Goal: Use online tool/utility: Utilize a website feature to perform a specific function

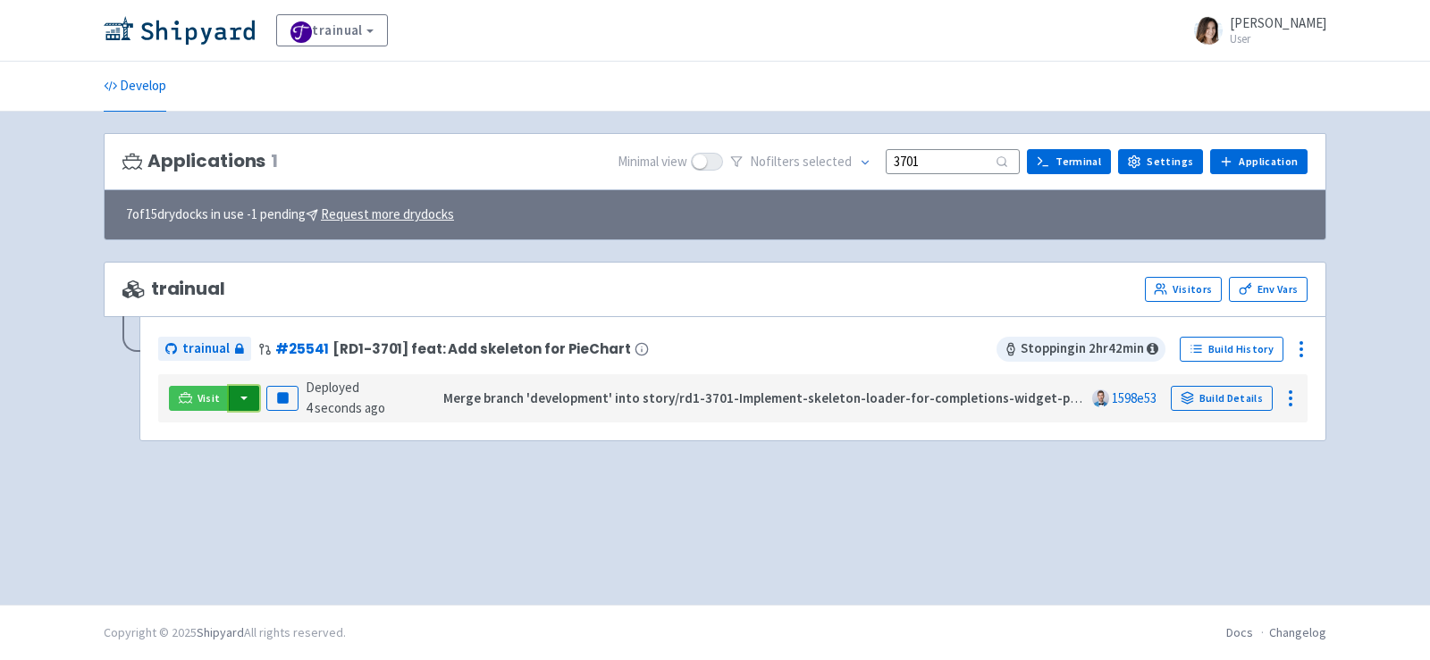
click at [239, 397] on button "button" at bounding box center [244, 398] width 30 height 25
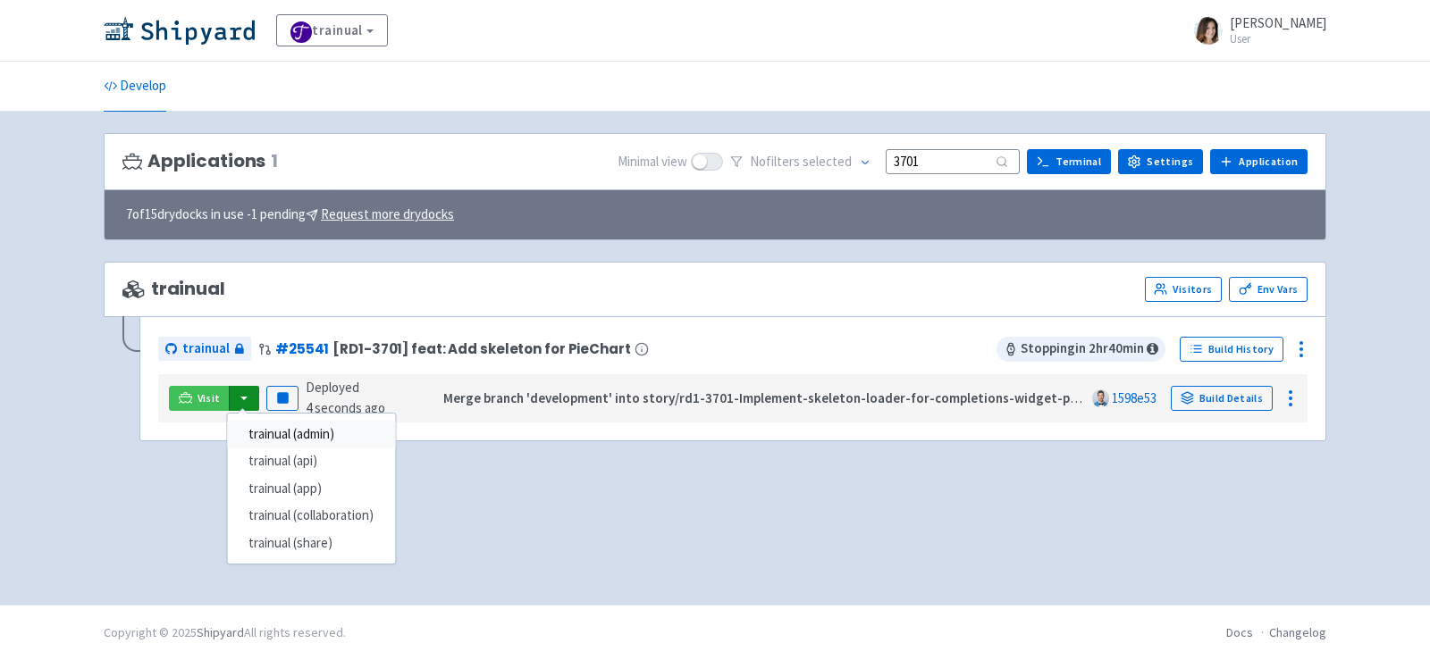
click at [311, 430] on link "trainual (admin)" at bounding box center [311, 435] width 168 height 28
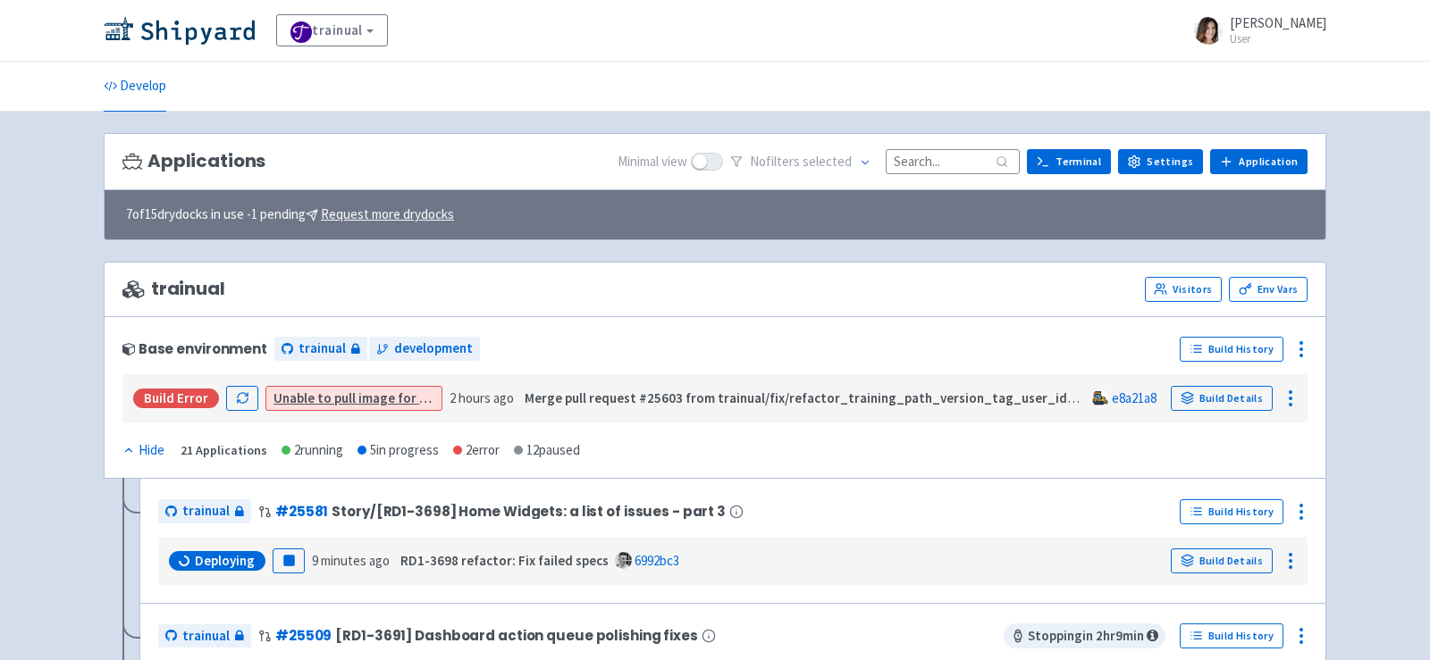
click at [969, 168] on input at bounding box center [953, 161] width 134 height 24
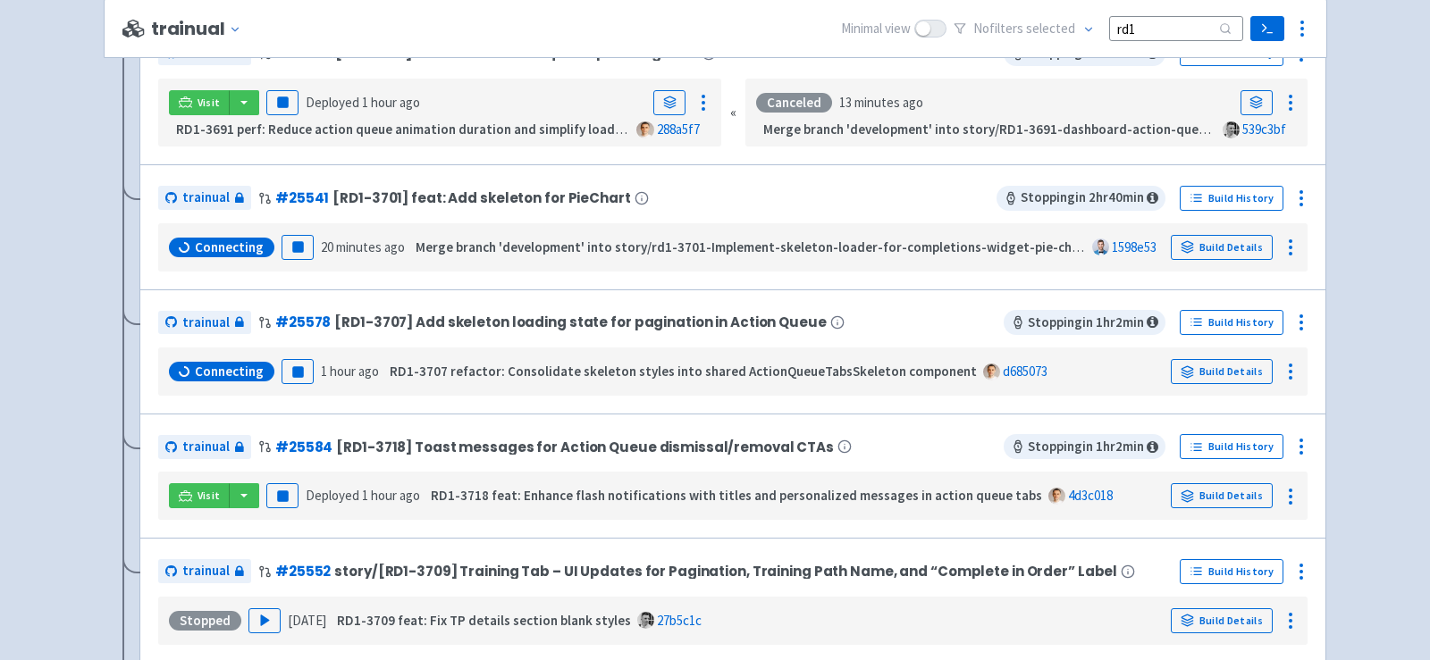
scroll to position [417, 0]
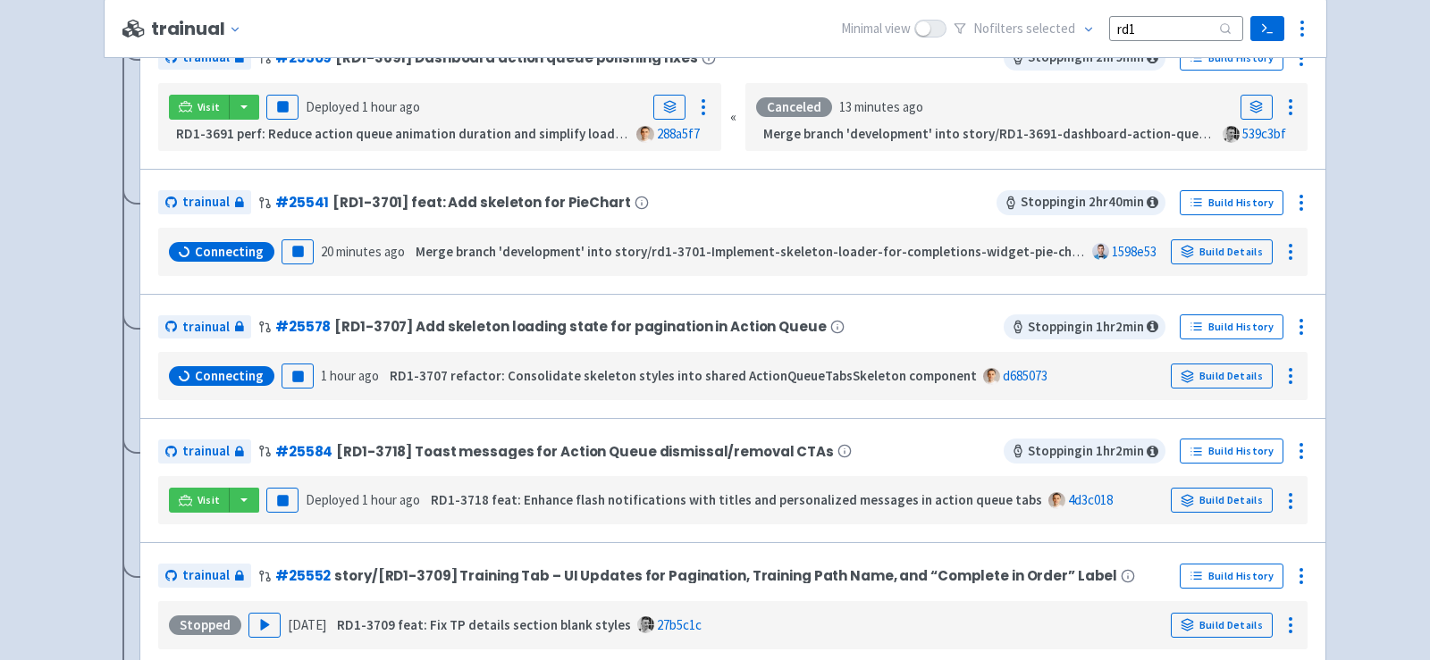
type input "rd1"
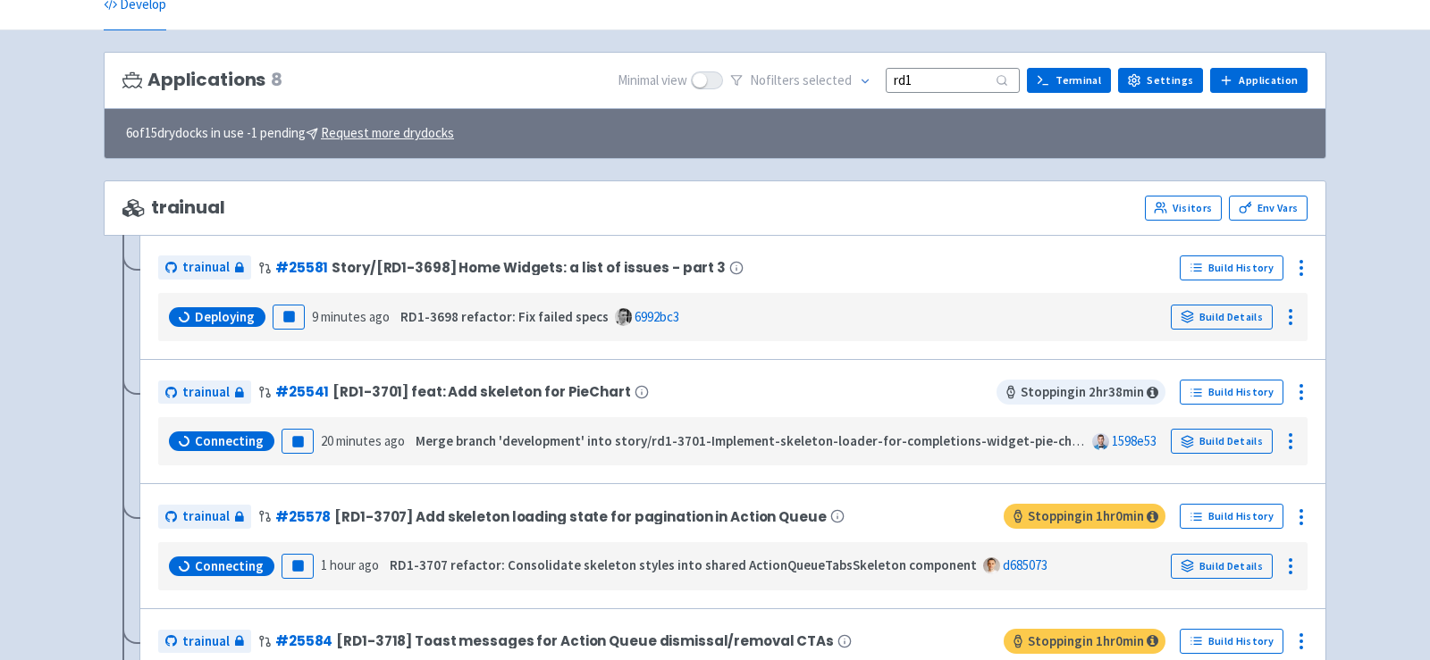
scroll to position [0, 0]
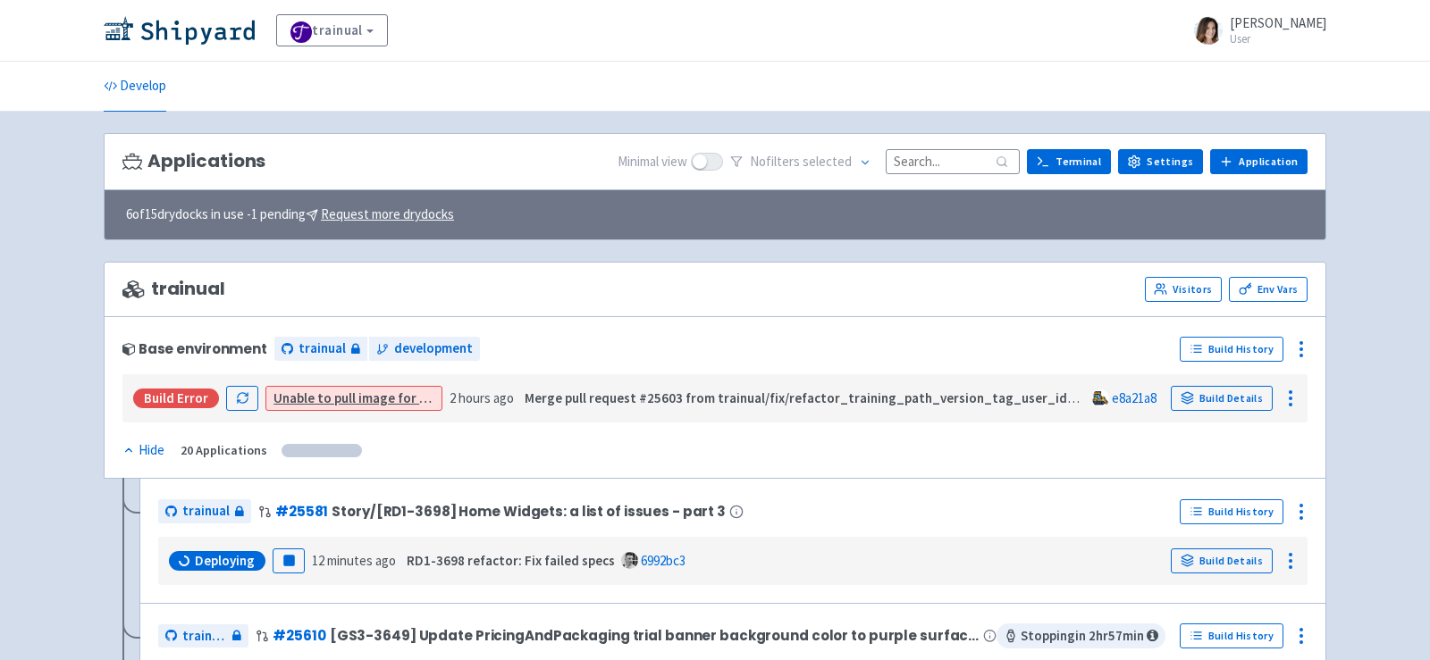
click at [935, 151] on input at bounding box center [953, 161] width 134 height 24
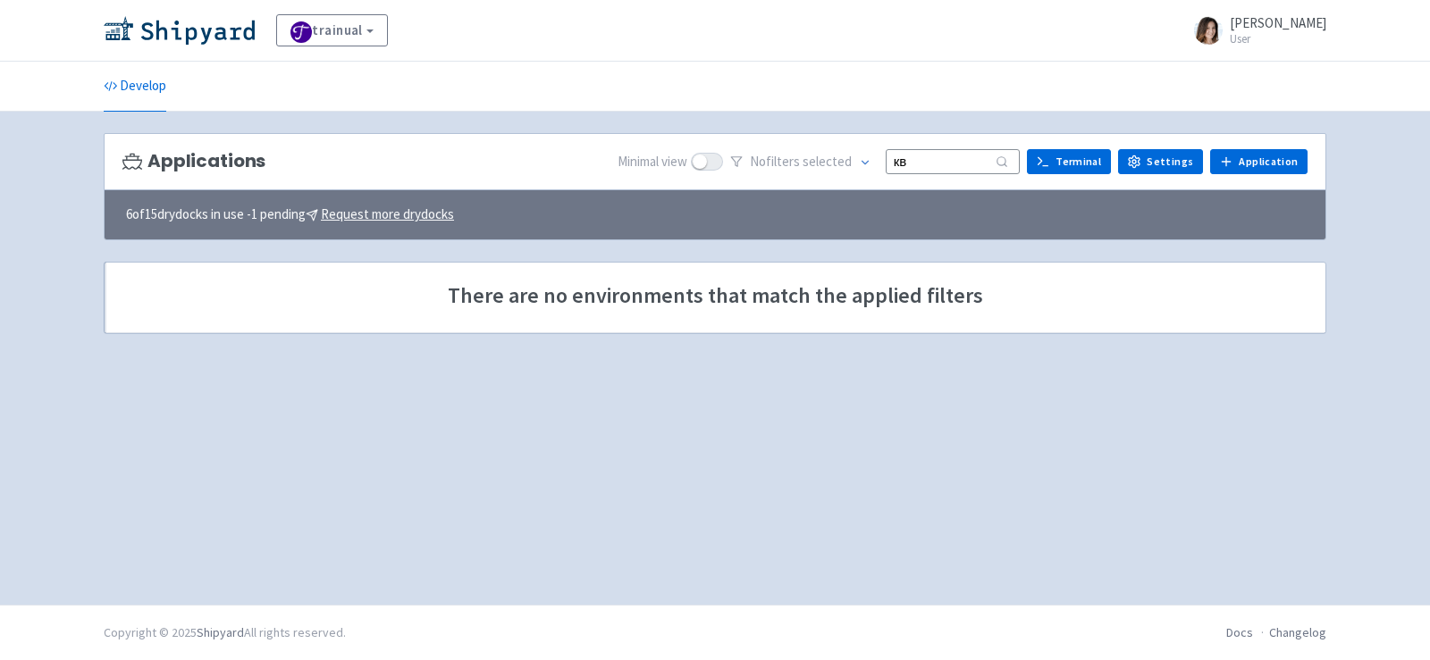
type input "к"
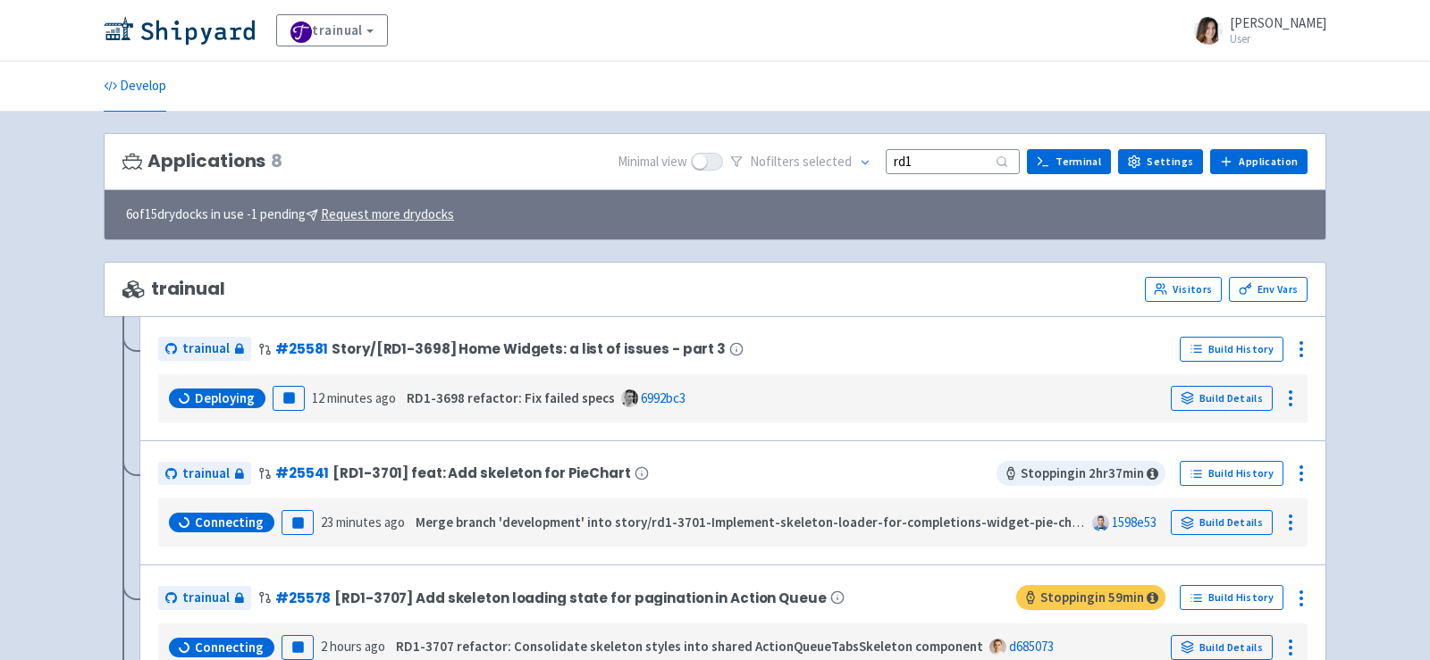
type input "rd1"
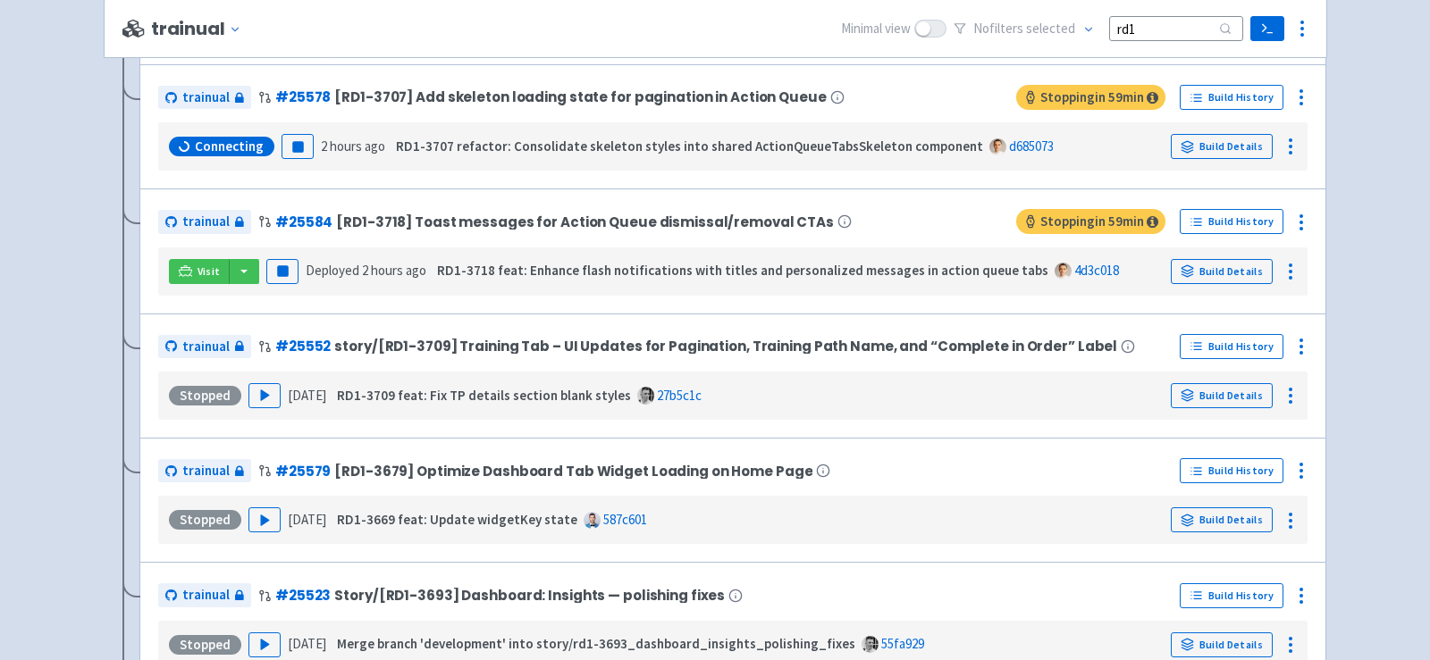
scroll to position [505, 0]
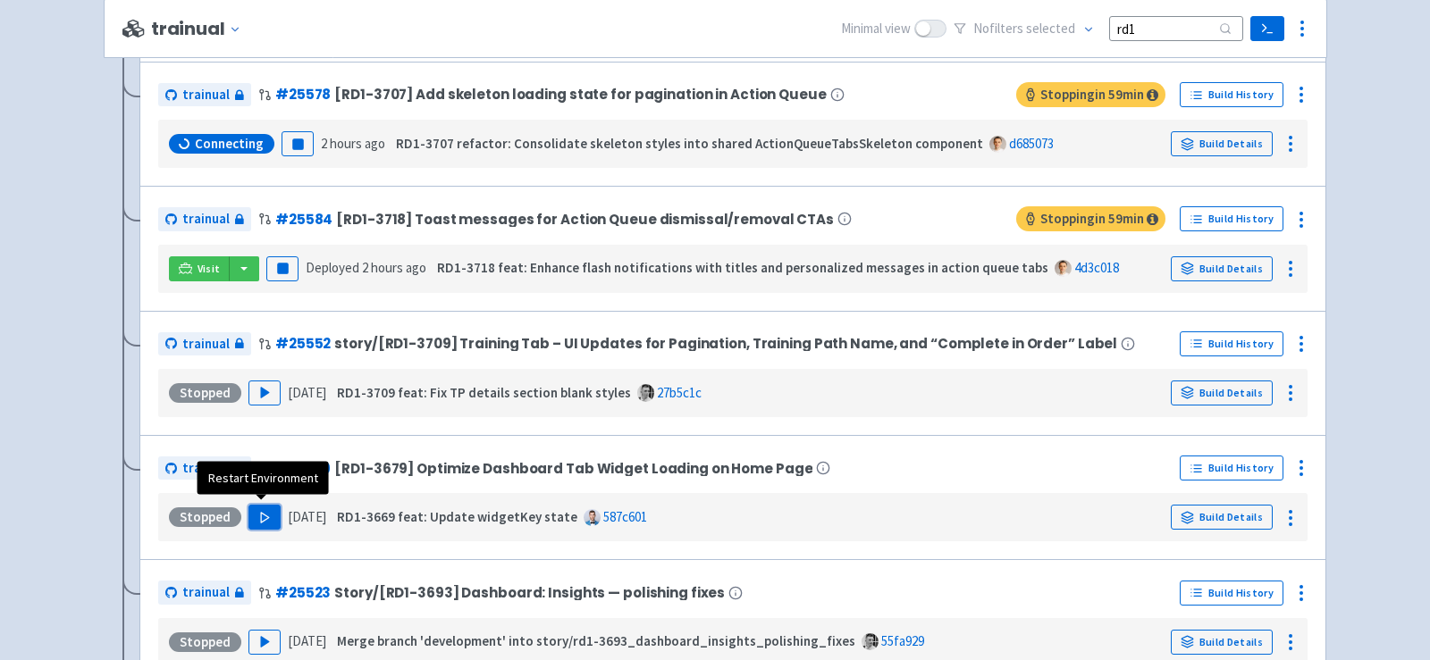
click at [271, 513] on button "Play" at bounding box center [264, 517] width 32 height 25
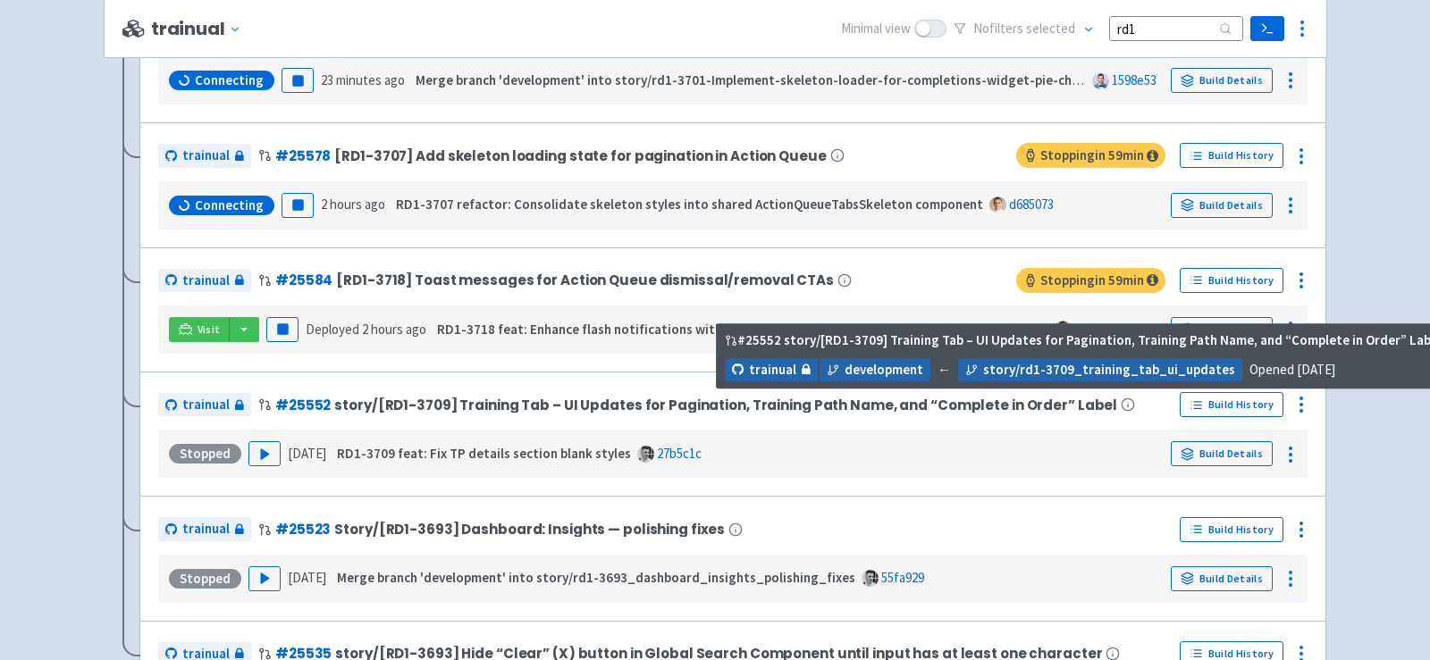
scroll to position [573, 0]
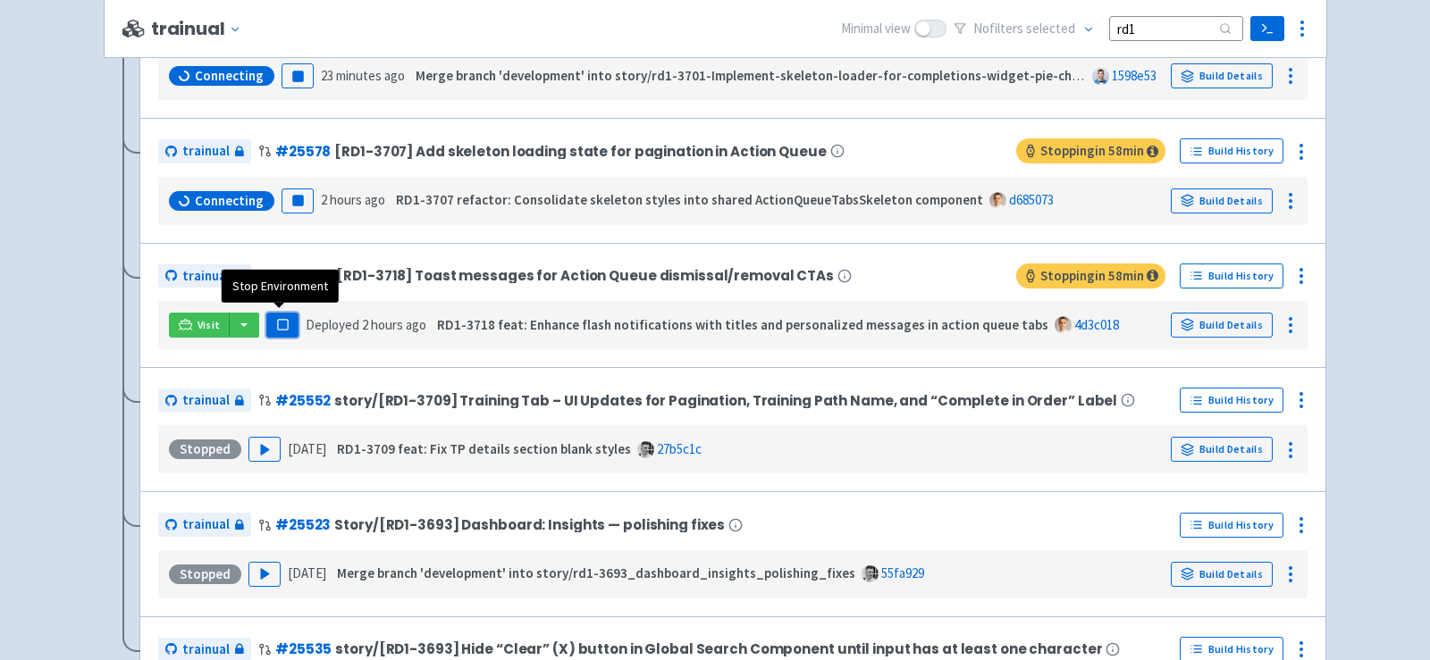
click at [283, 323] on rect "button" at bounding box center [282, 325] width 10 height 10
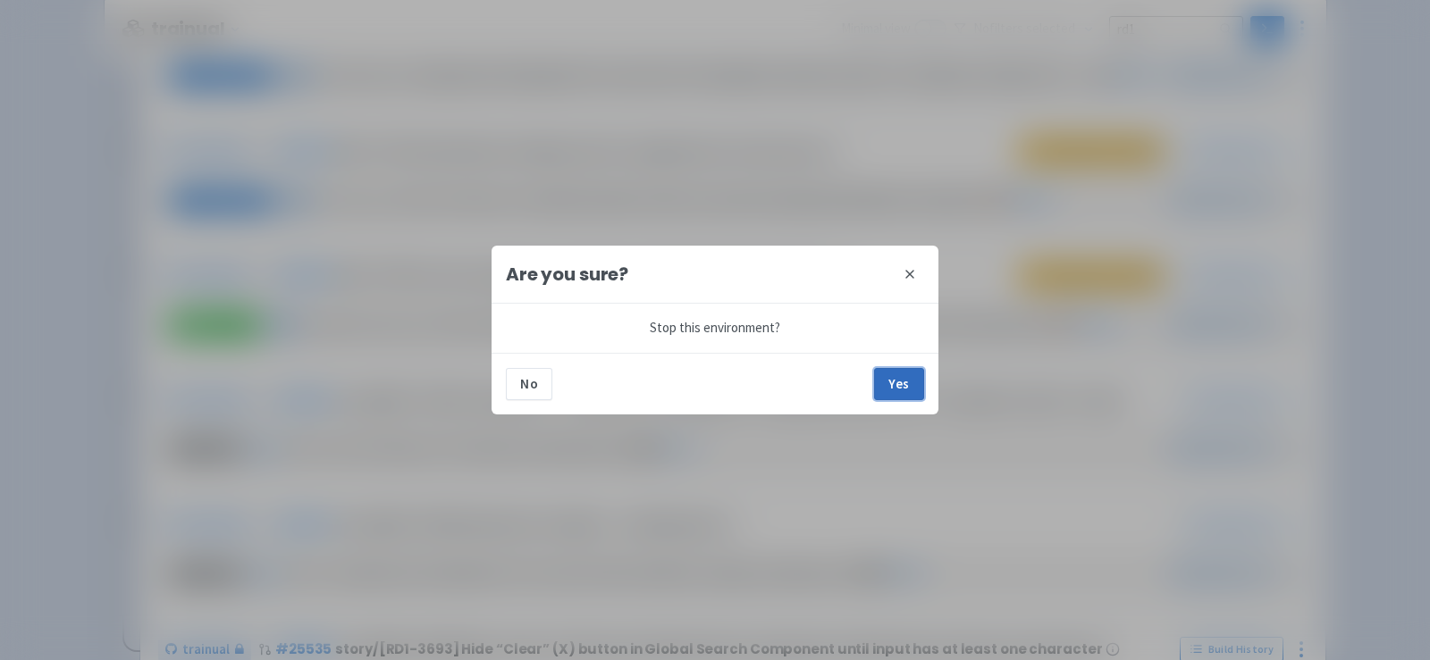
click at [913, 386] on button "Yes" at bounding box center [899, 384] width 50 height 32
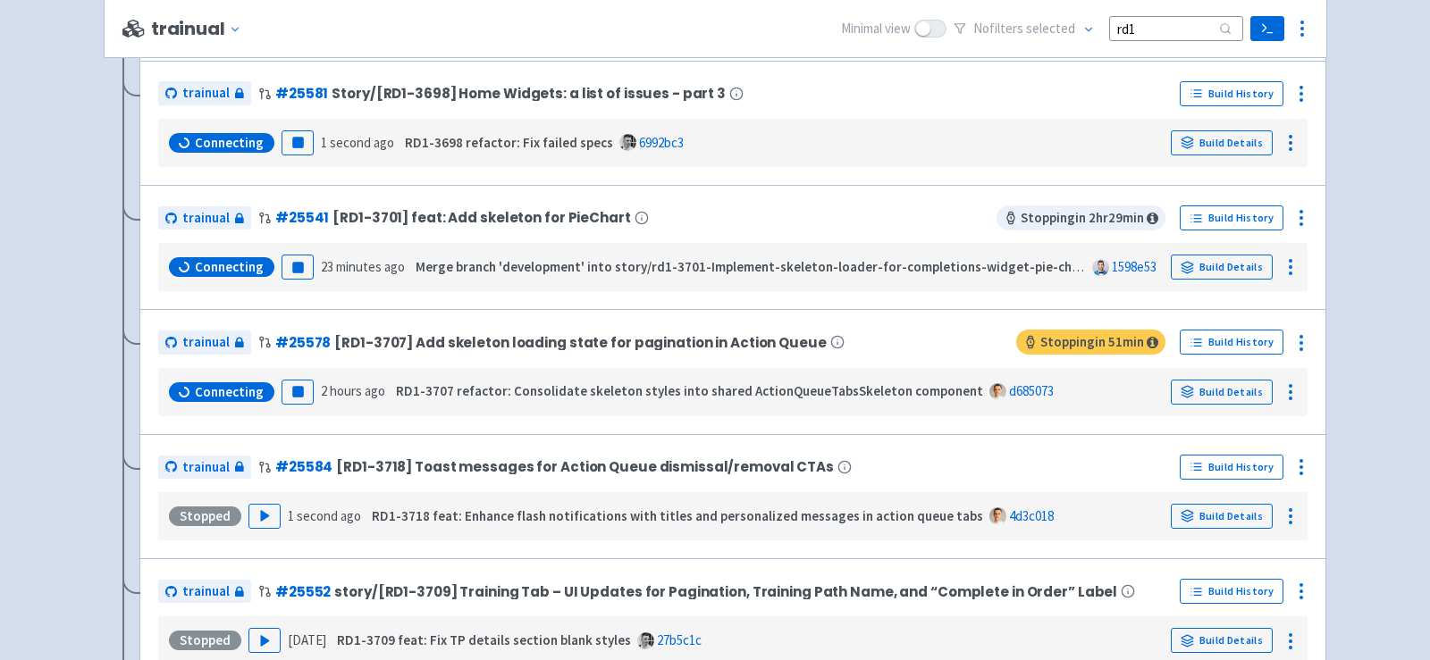
scroll to position [430, 0]
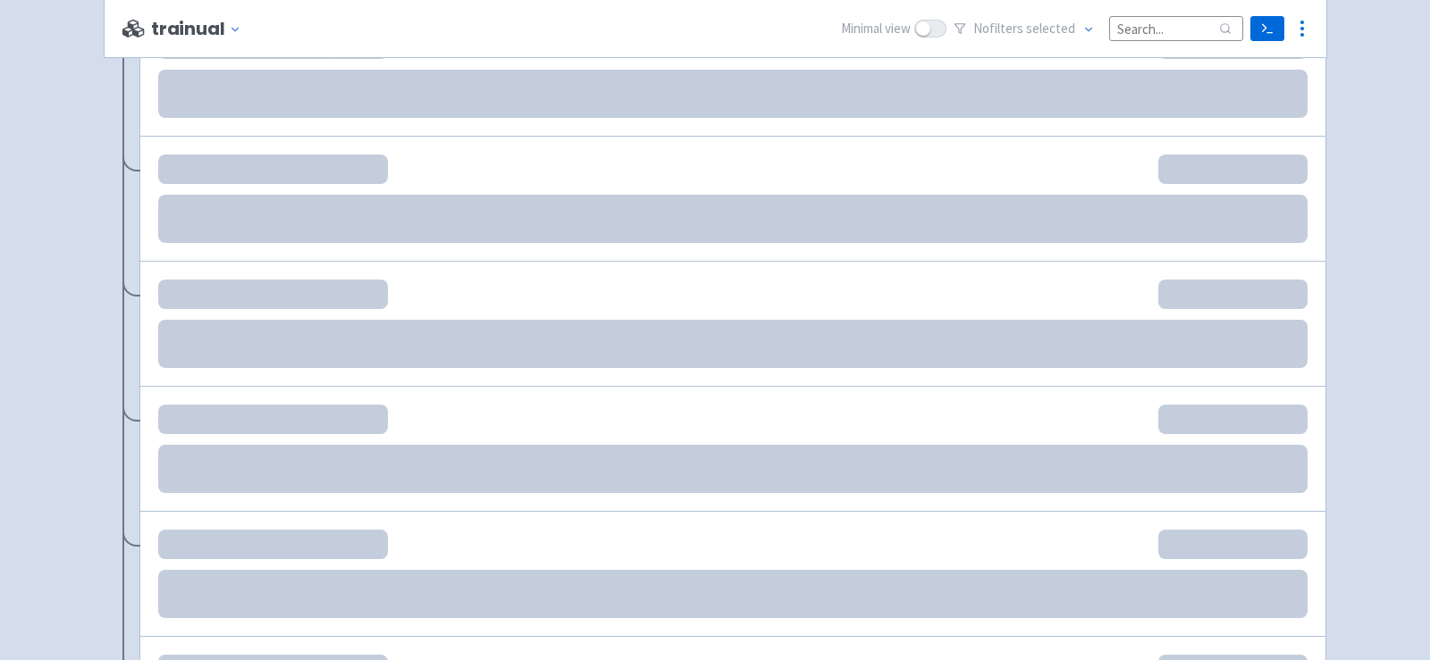
scroll to position [450, 0]
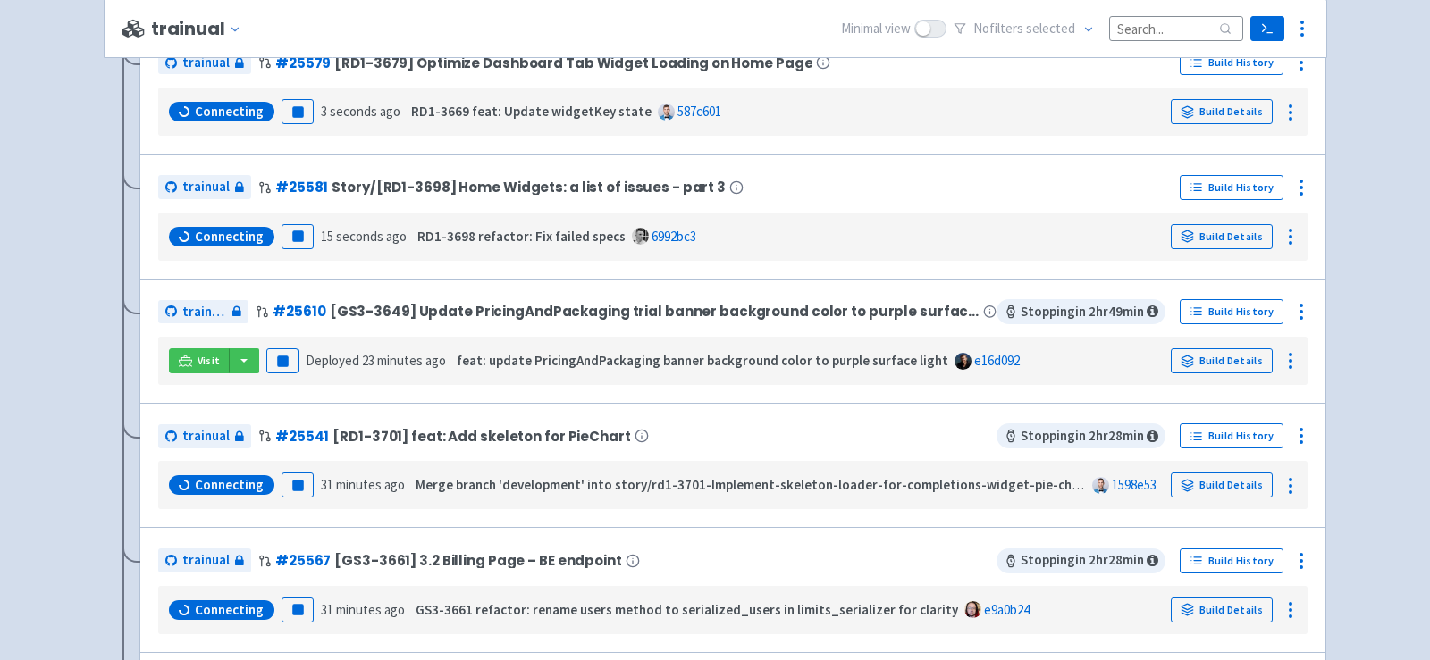
click at [1140, 33] on input at bounding box center [1176, 28] width 134 height 24
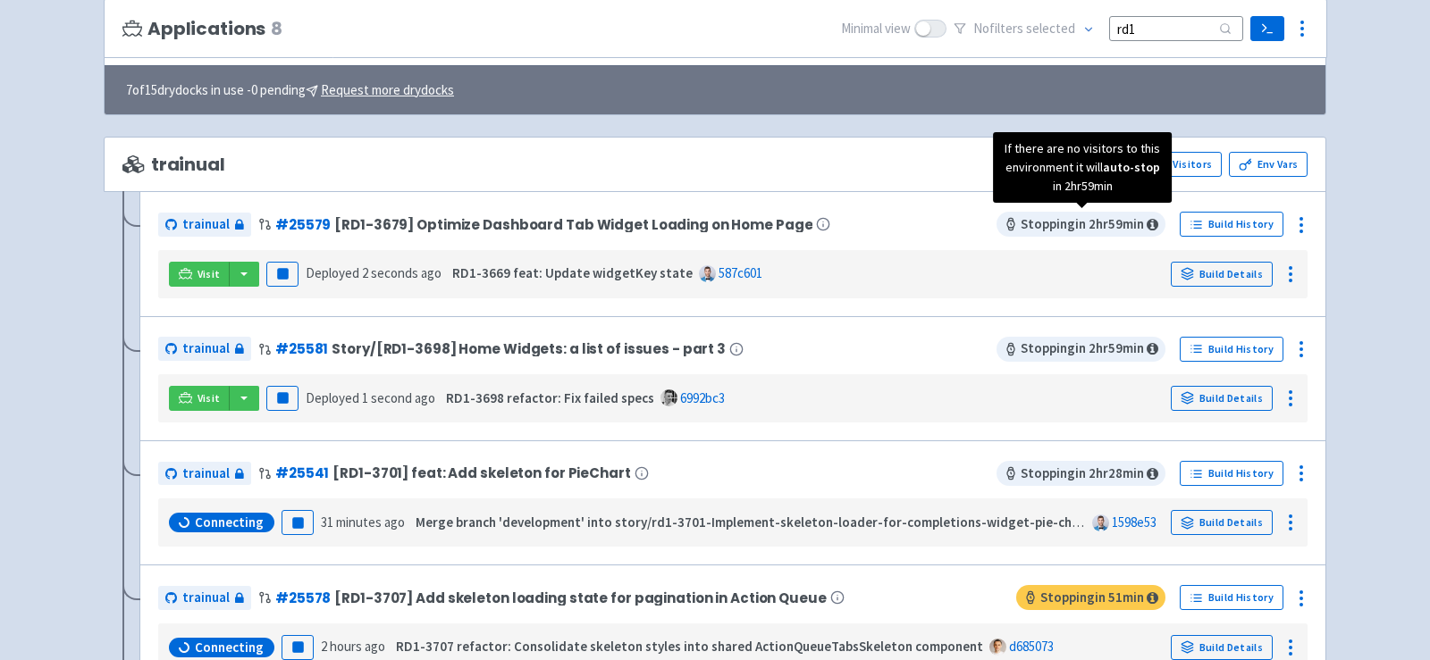
scroll to position [124, 0]
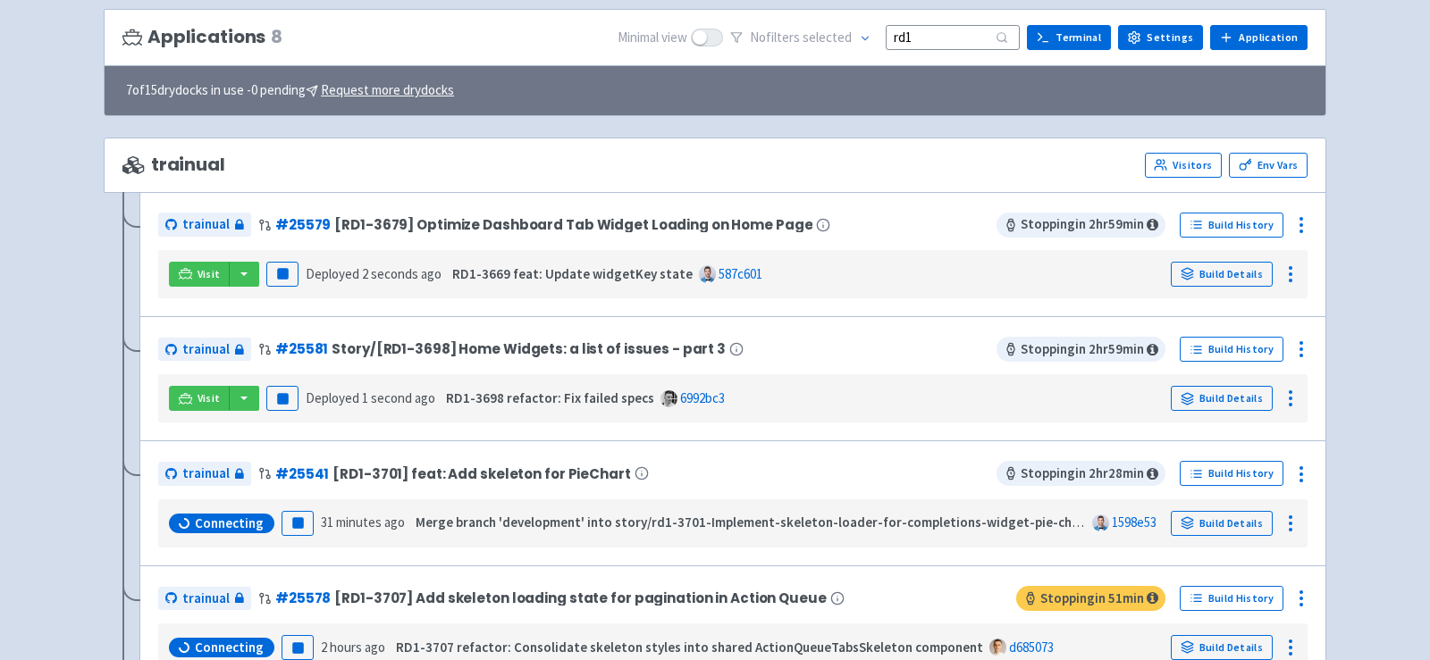
type input "rd1"
click at [240, 265] on button "button" at bounding box center [244, 274] width 30 height 25
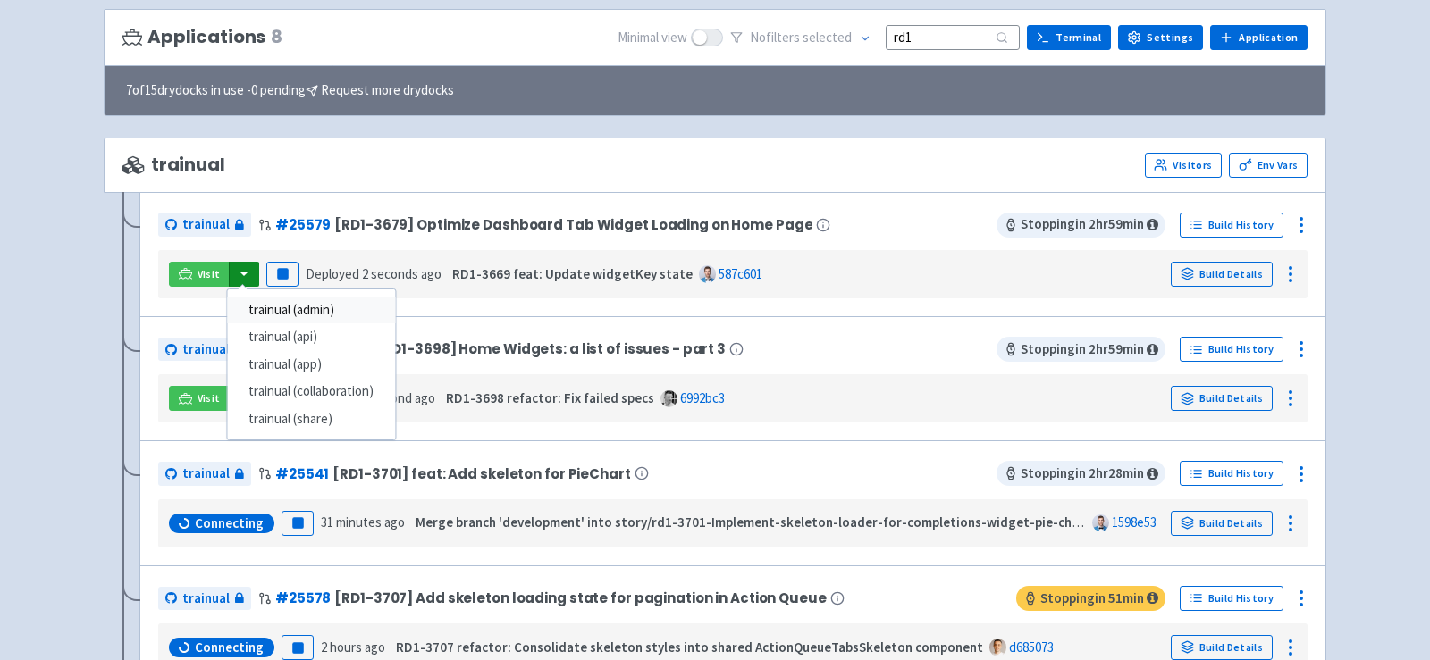
click at [314, 308] on link "trainual (admin)" at bounding box center [311, 311] width 168 height 28
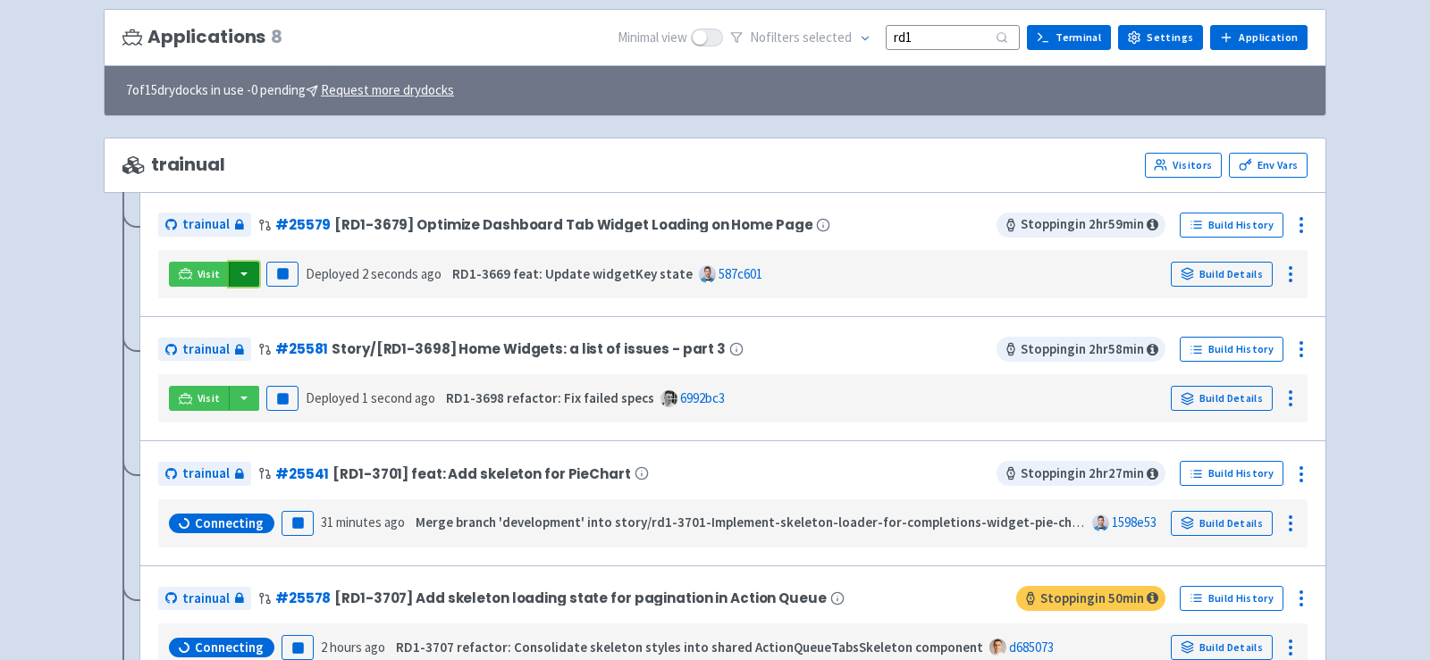
click at [243, 269] on button "button" at bounding box center [244, 274] width 30 height 25
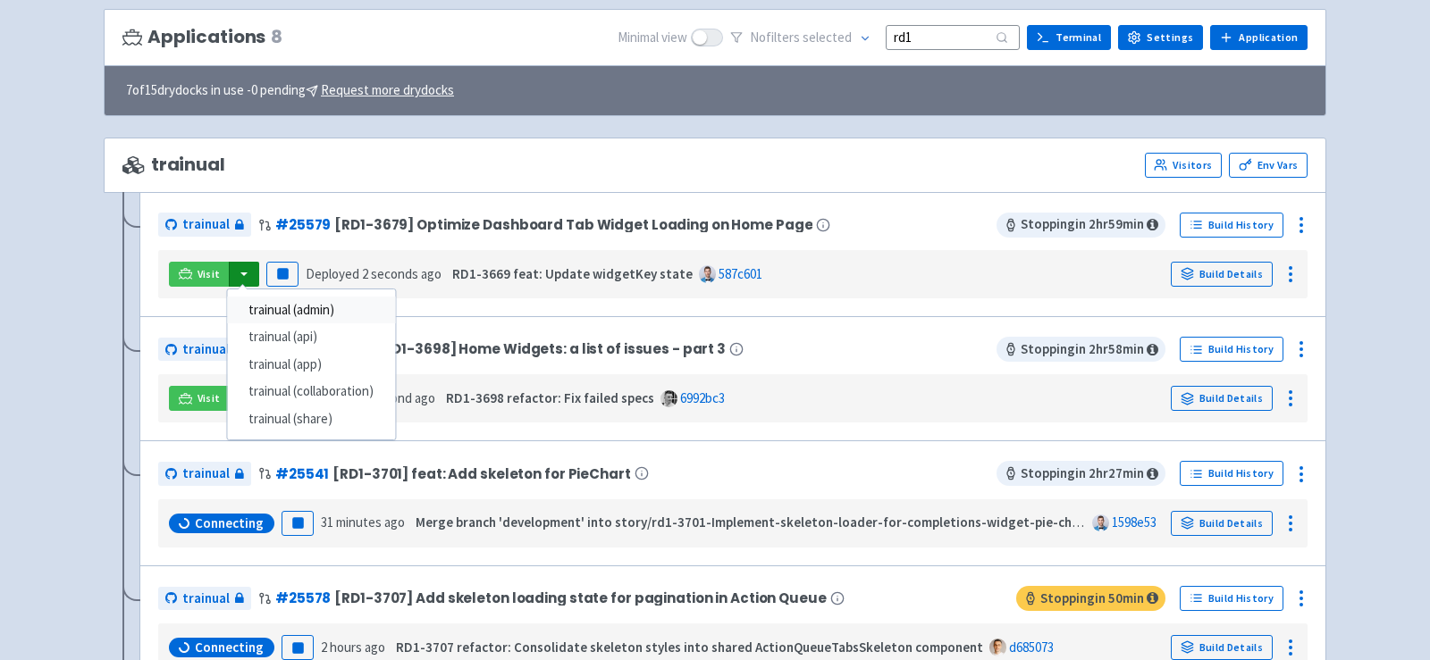
click at [307, 302] on link "trainual (admin)" at bounding box center [311, 311] width 168 height 28
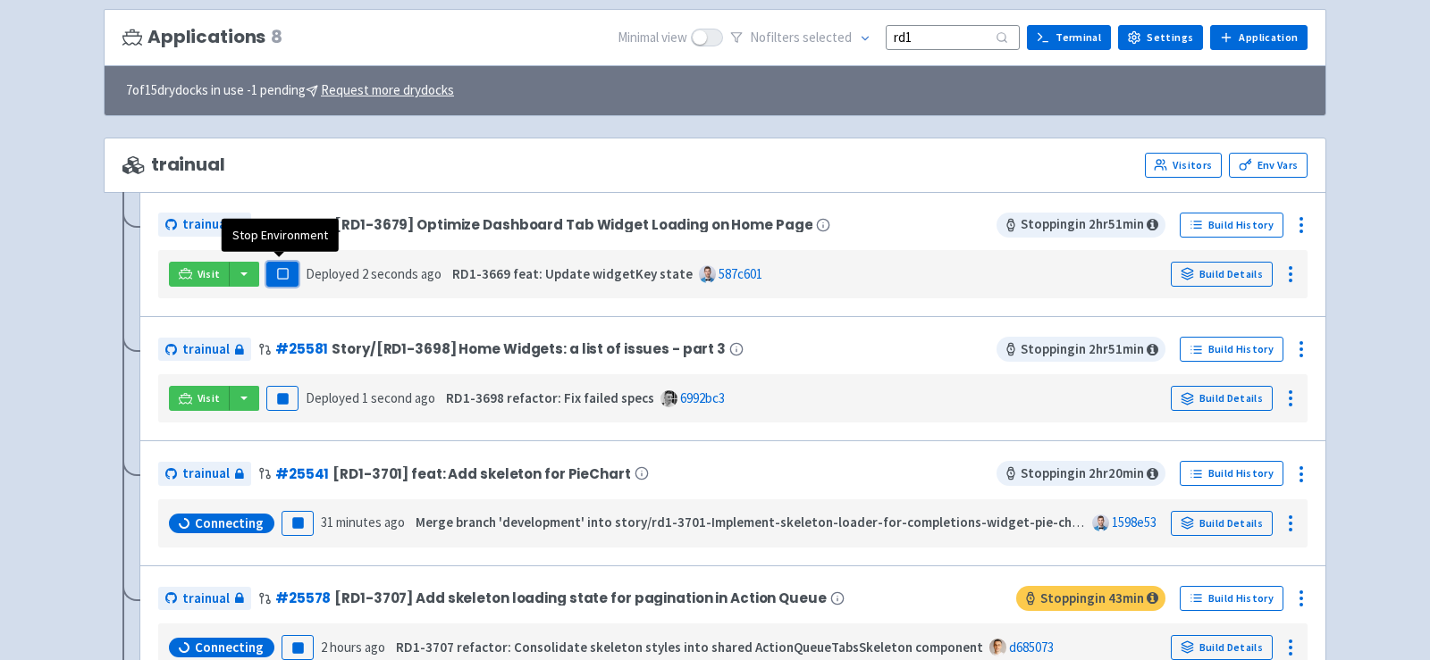
click at [284, 269] on rect "button" at bounding box center [282, 274] width 10 height 10
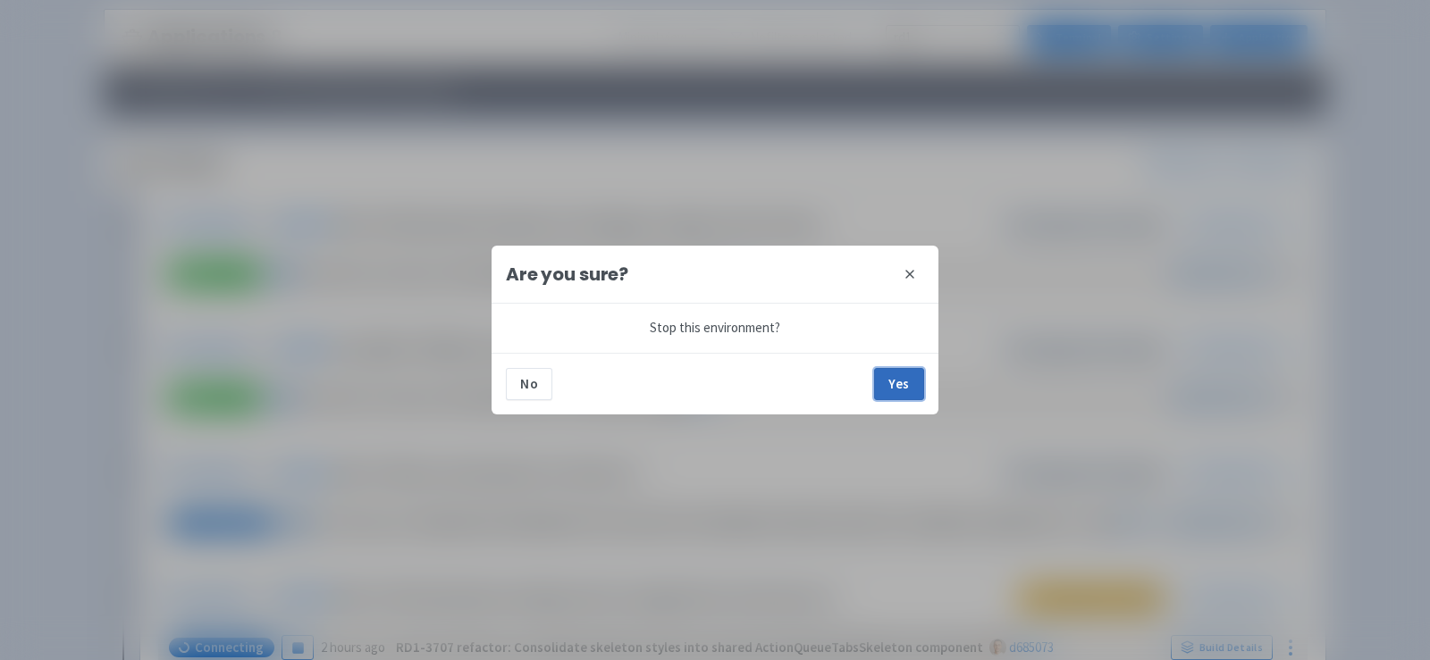
click at [897, 383] on button "Yes" at bounding box center [899, 384] width 50 height 32
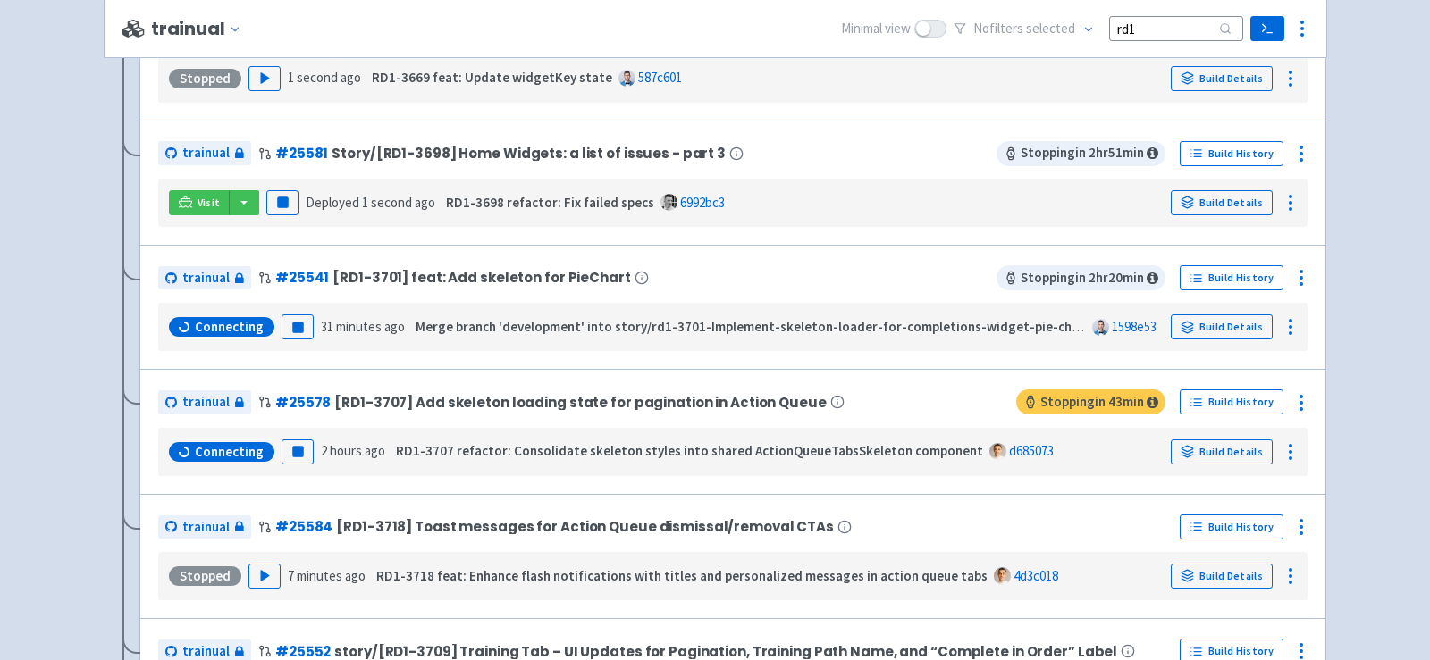
scroll to position [320, 0]
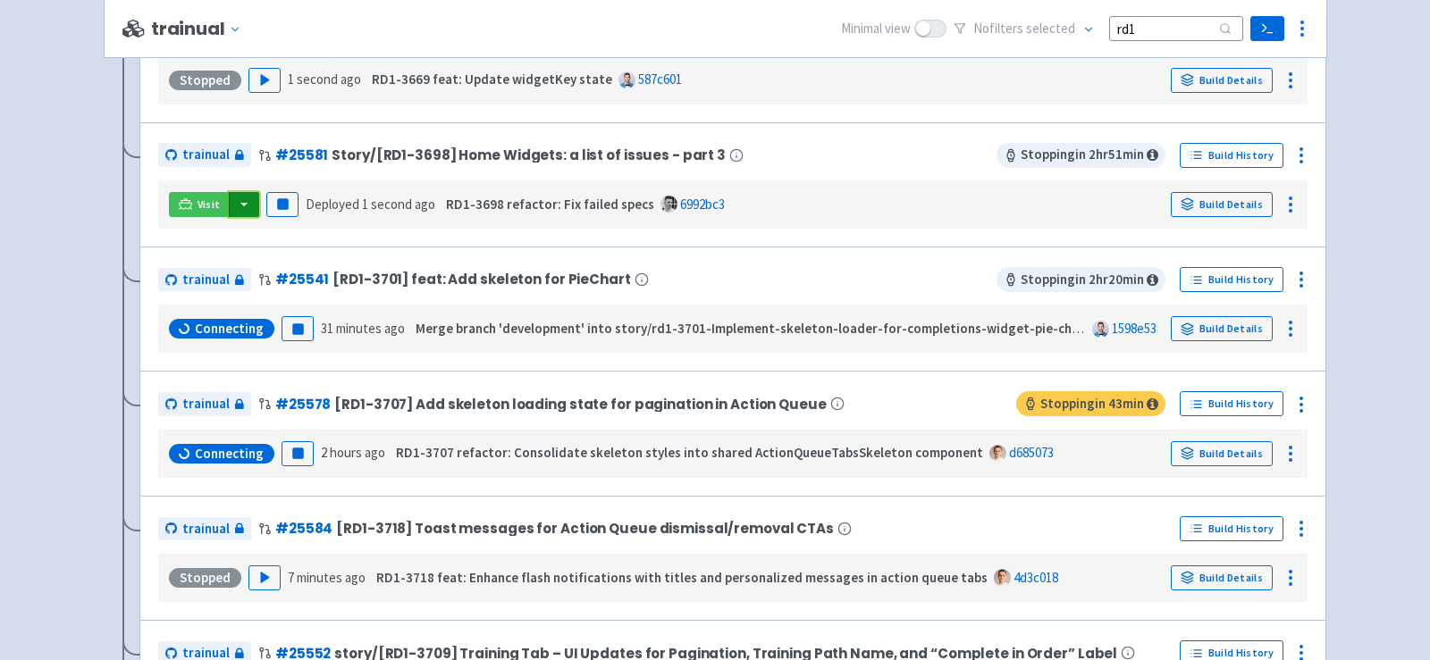
click at [242, 201] on button "button" at bounding box center [244, 204] width 30 height 25
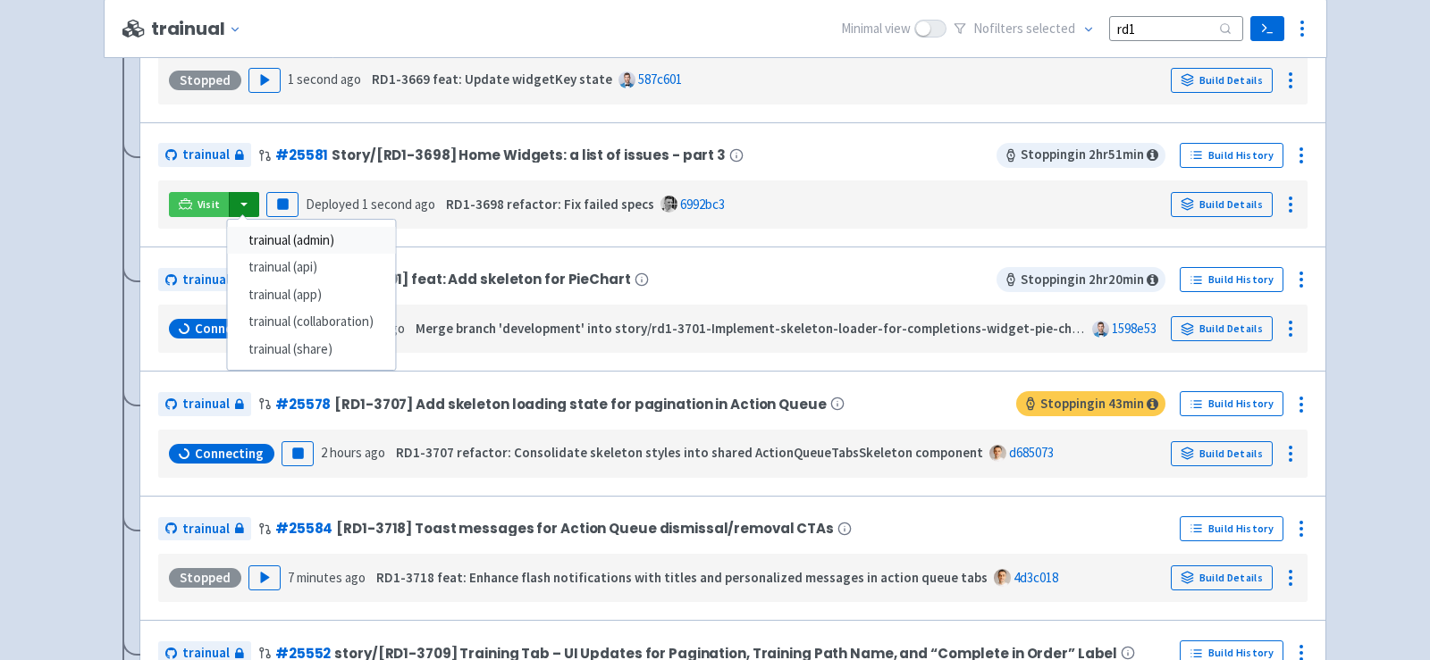
click at [288, 237] on link "trainual (admin)" at bounding box center [311, 241] width 168 height 28
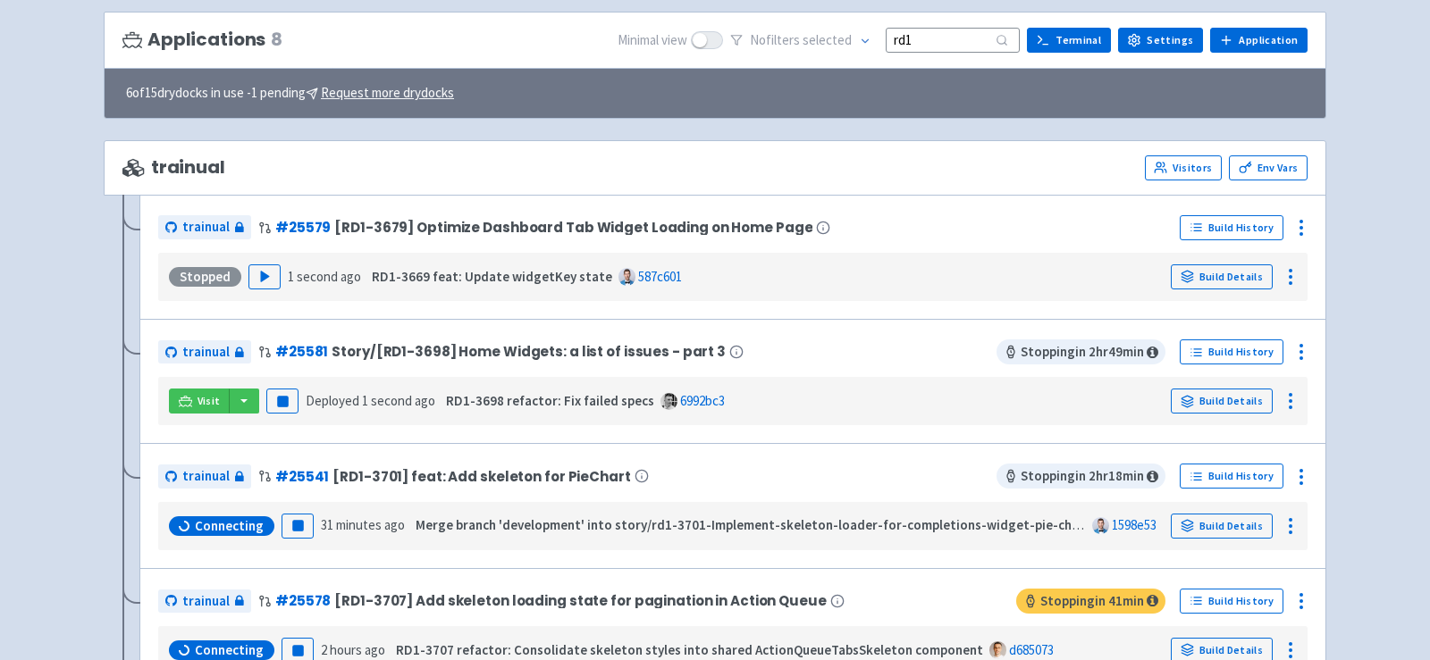
scroll to position [106, 0]
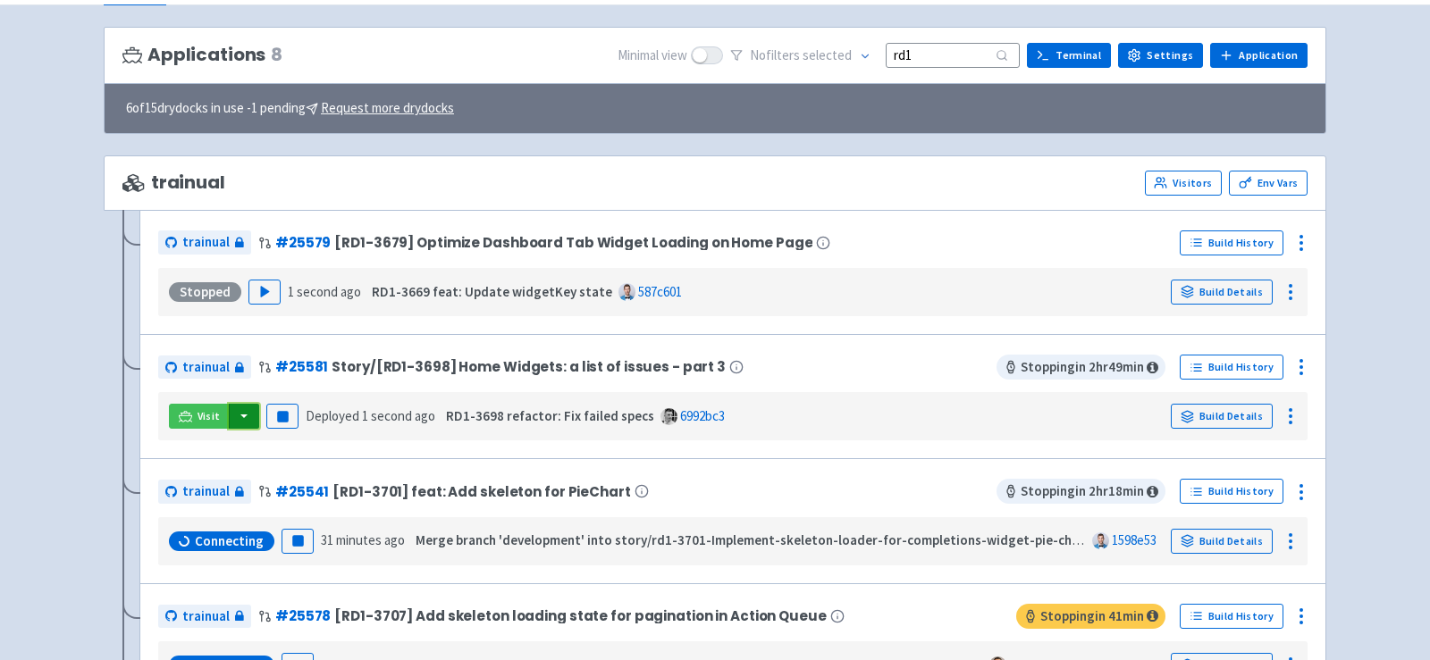
click at [239, 414] on button "button" at bounding box center [244, 416] width 30 height 25
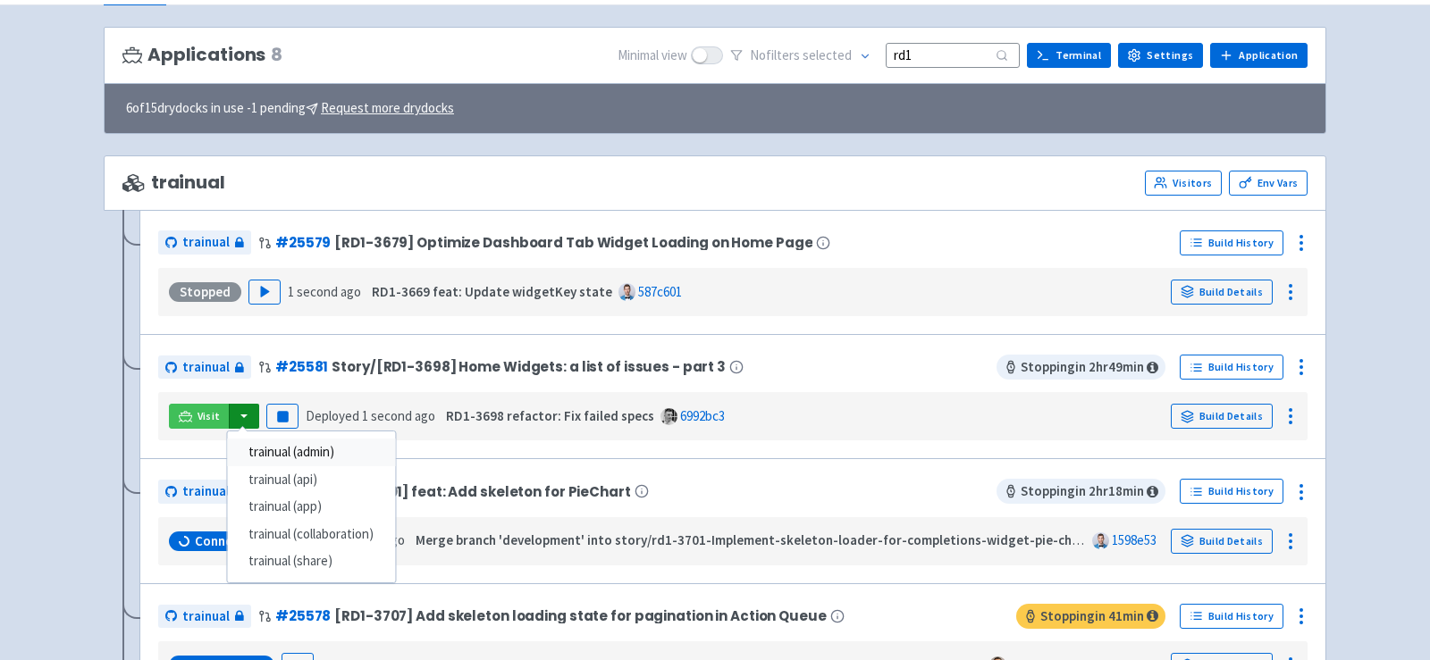
click at [301, 442] on link "trainual (admin)" at bounding box center [311, 453] width 168 height 28
